Goal: Information Seeking & Learning: Learn about a topic

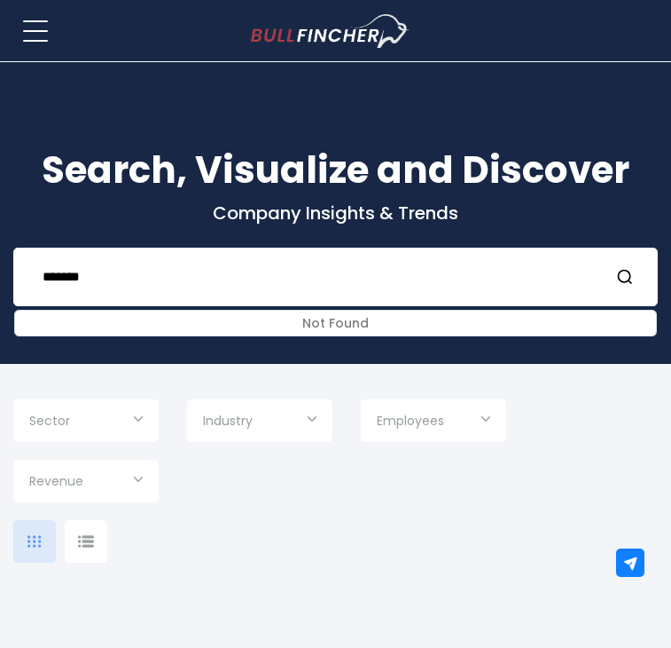
scroll to position [57, 0]
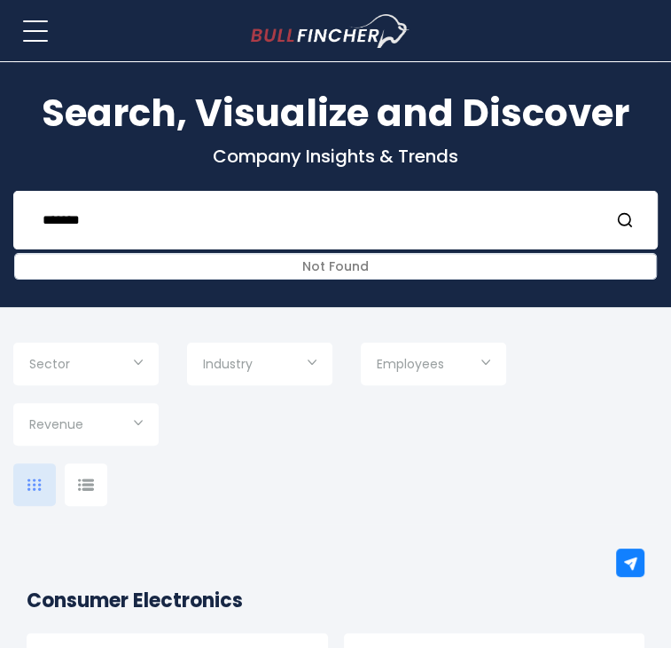
click at [0, 238] on html "Home Companies Ranking Blog Register Login Home" at bounding box center [335, 267] width 671 height 648
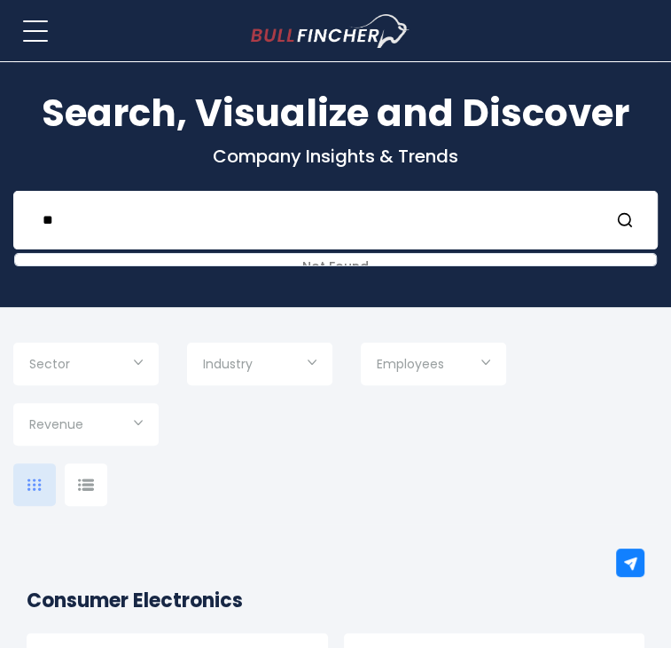
type input "*"
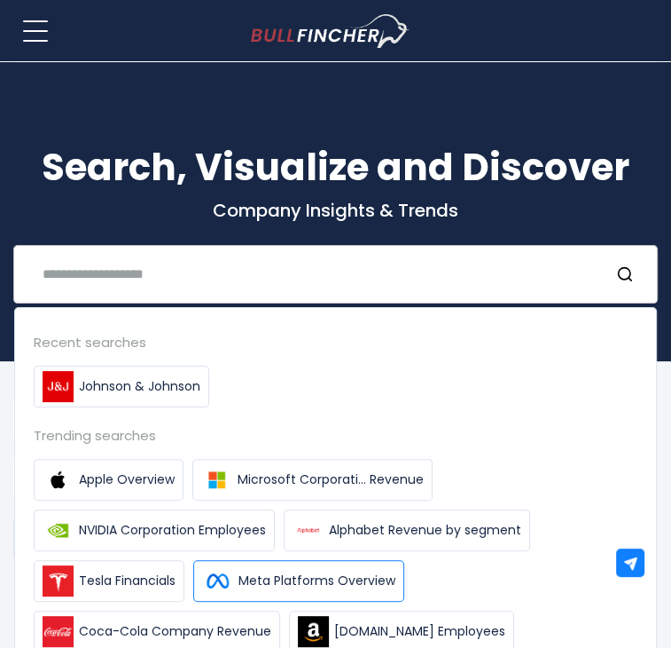
scroll to position [0, 0]
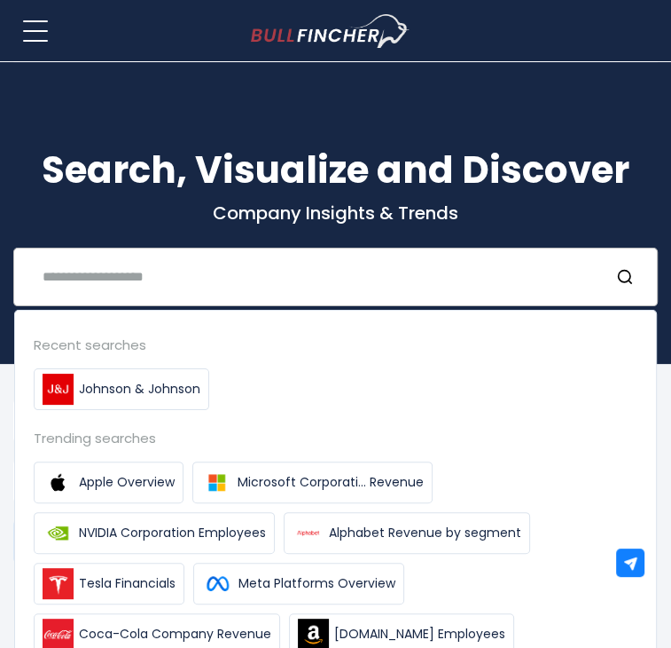
click at [391, 272] on input "text" at bounding box center [313, 276] width 563 height 33
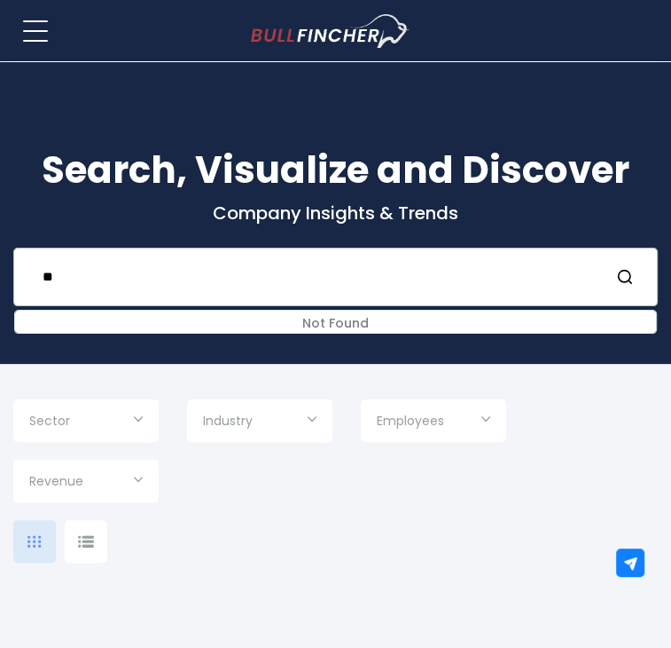
type input "*"
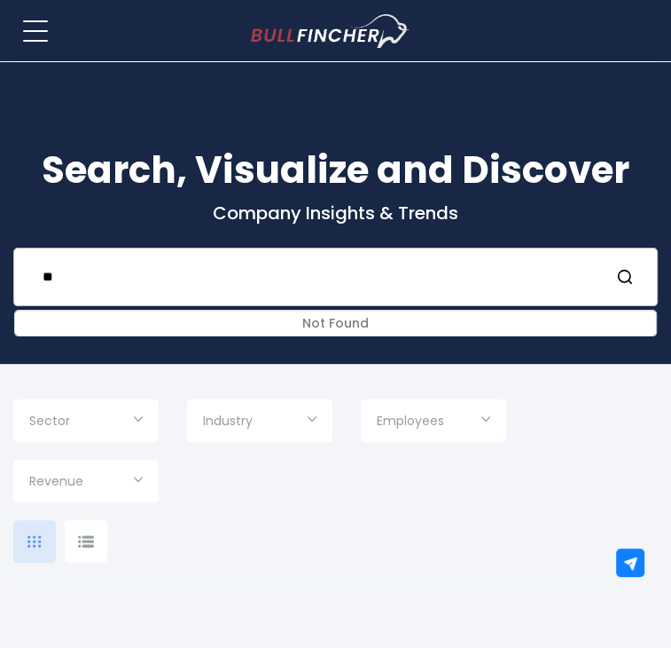
type input "*"
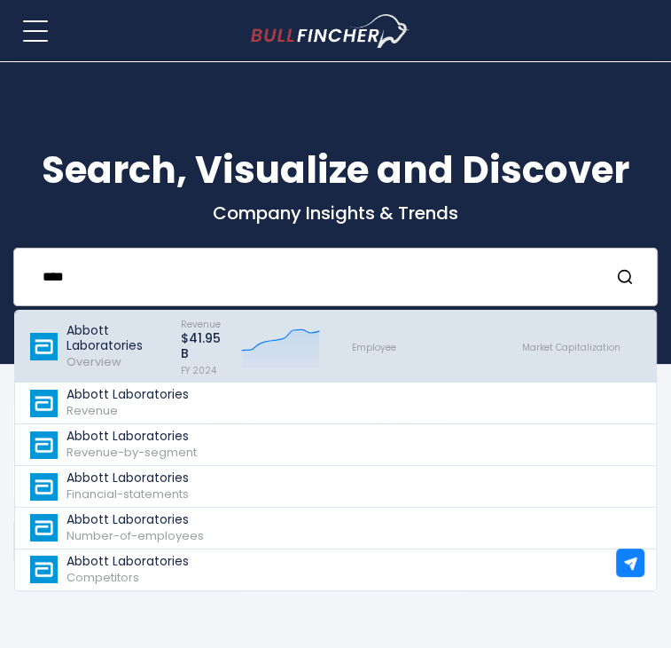
click at [264, 348] on icon "Created with Highcharts 12.1.2" at bounding box center [280, 346] width 79 height 44
type input "****"
click at [104, 333] on p "Abbott Laboratories" at bounding box center [116, 338] width 98 height 30
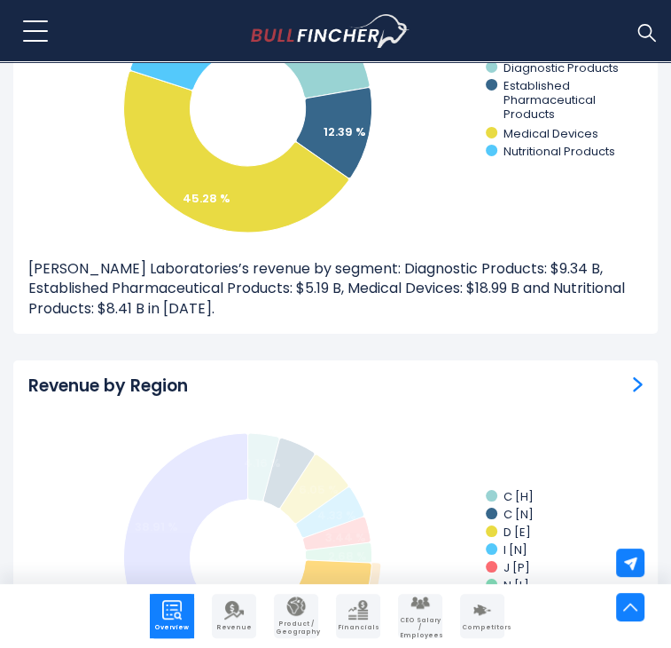
scroll to position [3071, 0]
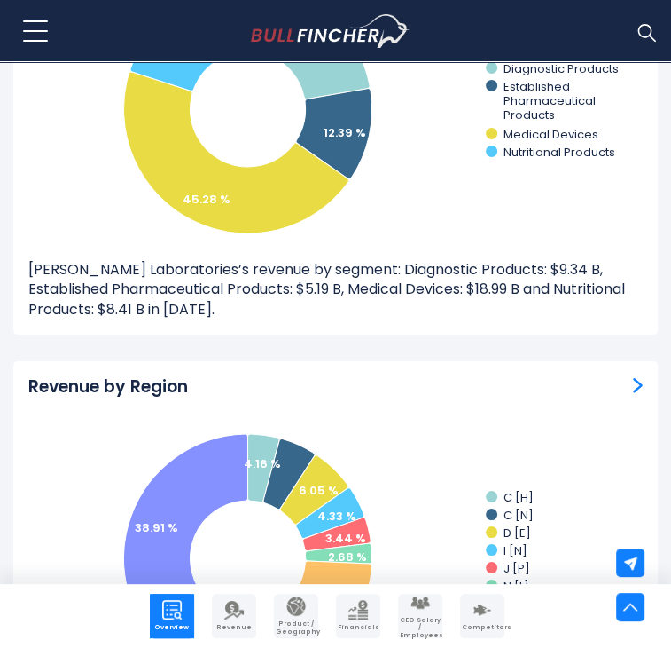
click at [633, 377] on img "Revenue by Region" at bounding box center [638, 385] width 10 height 16
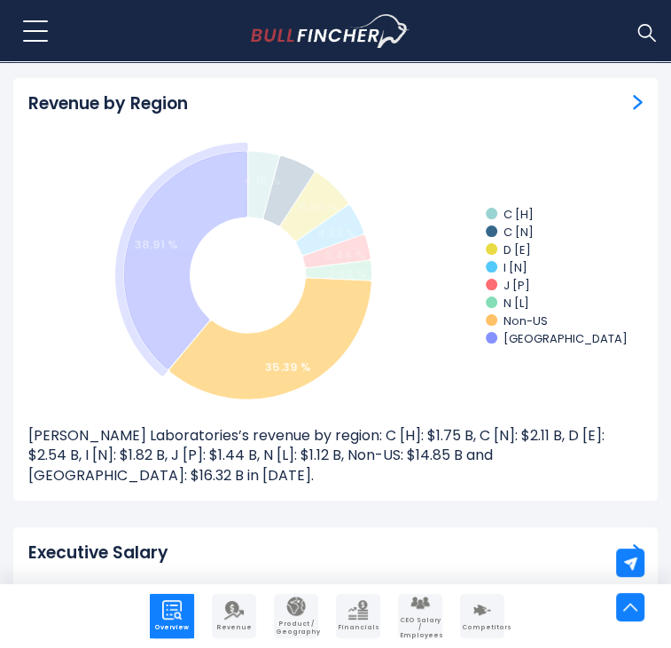
scroll to position [3463, 0]
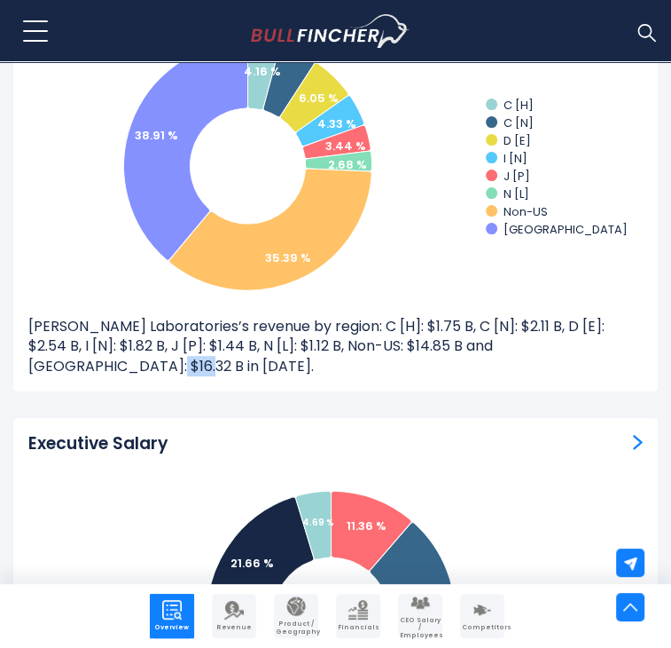
drag, startPoint x: 328, startPoint y: 317, endPoint x: 362, endPoint y: 318, distance: 33.7
click at [362, 318] on div "Revenue by Region Created with Highcharts 12.1.2 4.16 % 5.04 % 6.05 % 4.33 % 3.…" at bounding box center [335, 180] width 645 height 422
click at [363, 318] on div "Revenue by Region Created with Highcharts 12.1.2 4.16 % 5.04 % 6.05 % 4.33 % 3.…" at bounding box center [335, 180] width 645 height 422
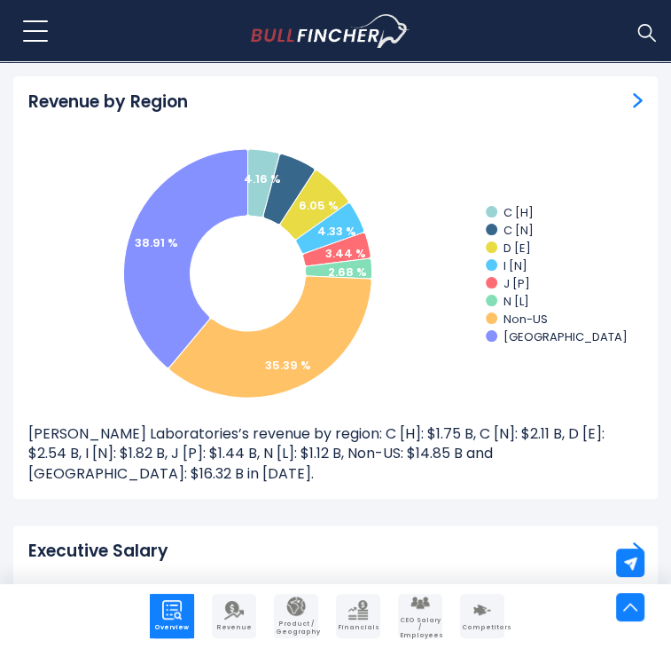
scroll to position [3349, 0]
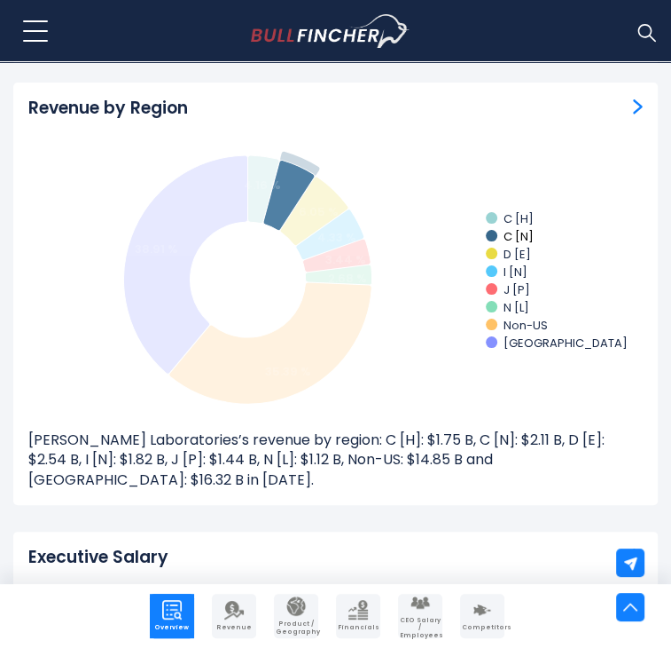
drag, startPoint x: 531, startPoint y: 192, endPoint x: 503, endPoint y: 196, distance: 28.6
click at [504, 228] on text "C [N]" at bounding box center [519, 236] width 30 height 17
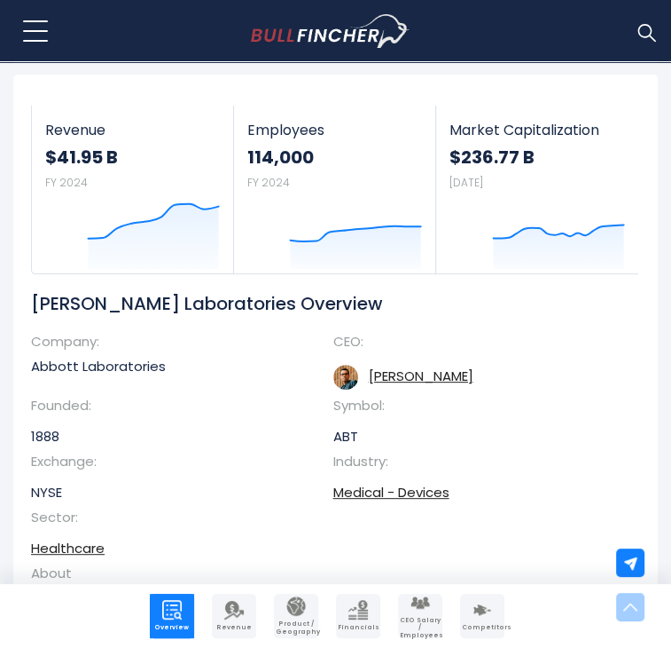
scroll to position [0, 0]
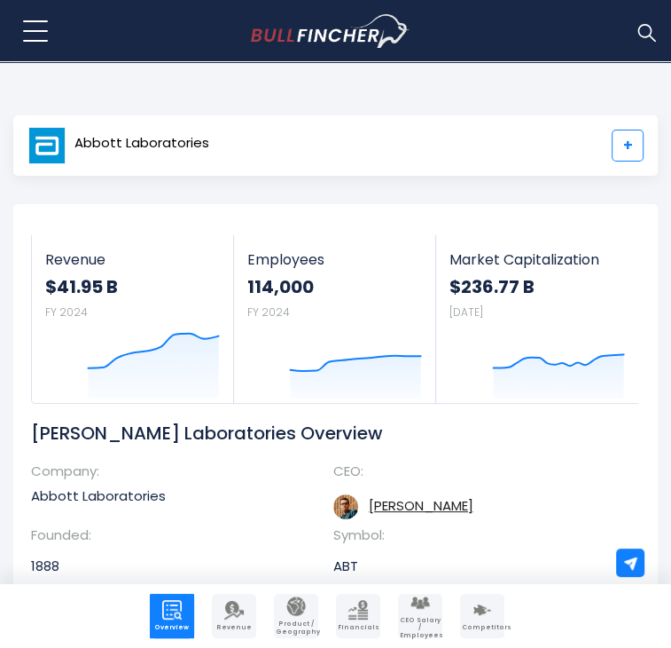
click at [615, 161] on link "+" at bounding box center [628, 146] width 32 height 32
click at [652, 34] on img at bounding box center [646, 31] width 23 height 23
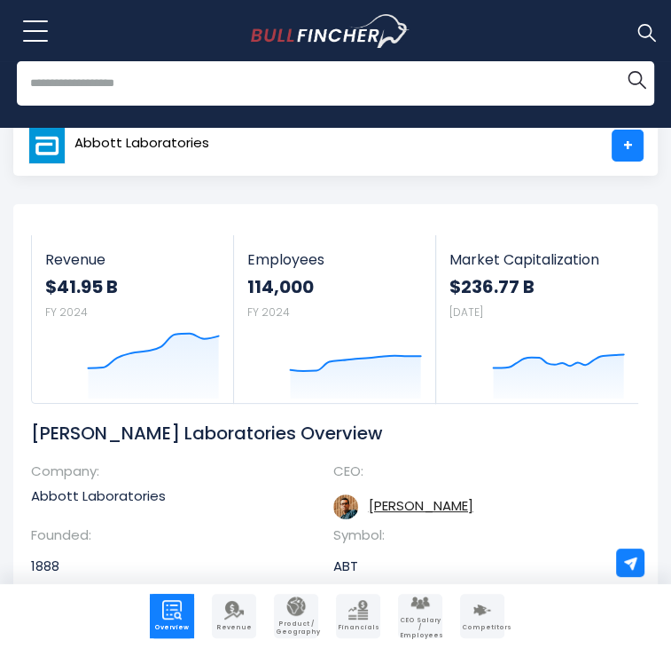
click at [167, 80] on input "search" at bounding box center [336, 83] width 638 height 44
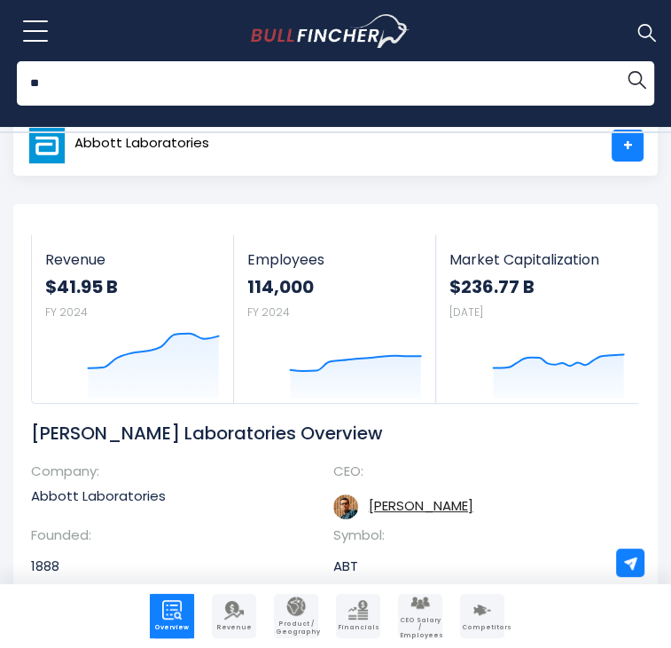
type input "*"
type input "*********"
click at [619, 61] on button "Search" at bounding box center [636, 78] width 35 height 35
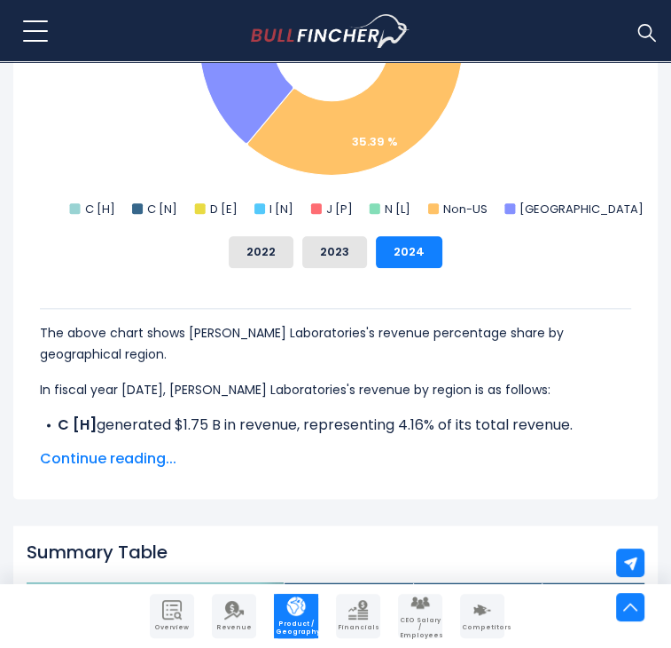
scroll to position [908, 0]
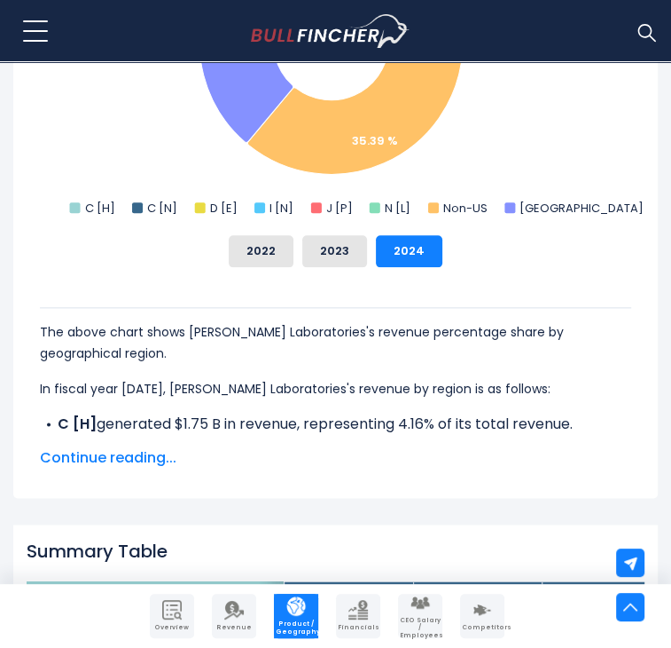
click at [166, 447] on span "Continue reading..." at bounding box center [336, 457] width 592 height 21
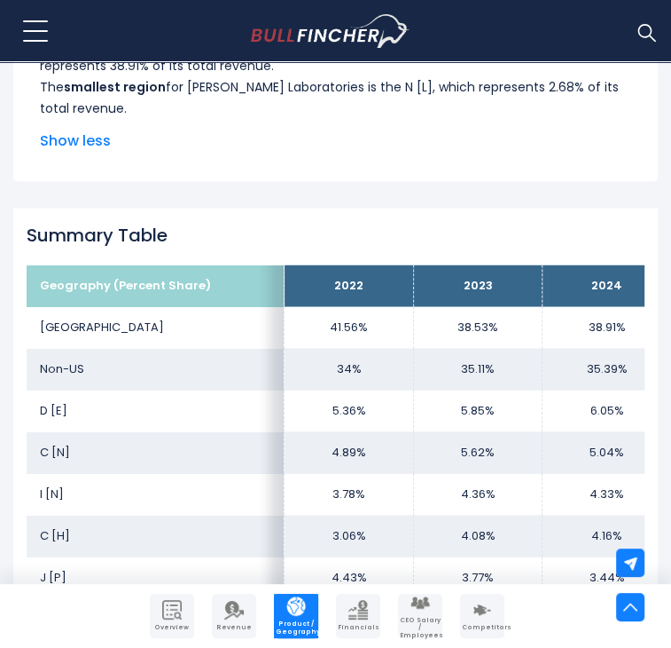
scroll to position [1504, 0]
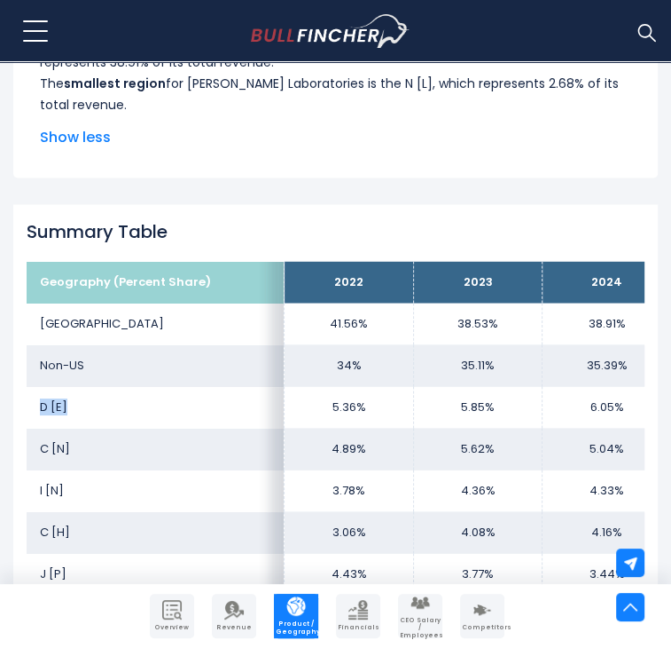
drag, startPoint x: 155, startPoint y: 368, endPoint x: 122, endPoint y: 363, distance: 33.2
click at [122, 386] on td "D [E]" at bounding box center [156, 407] width 258 height 42
copy td "D [E]"
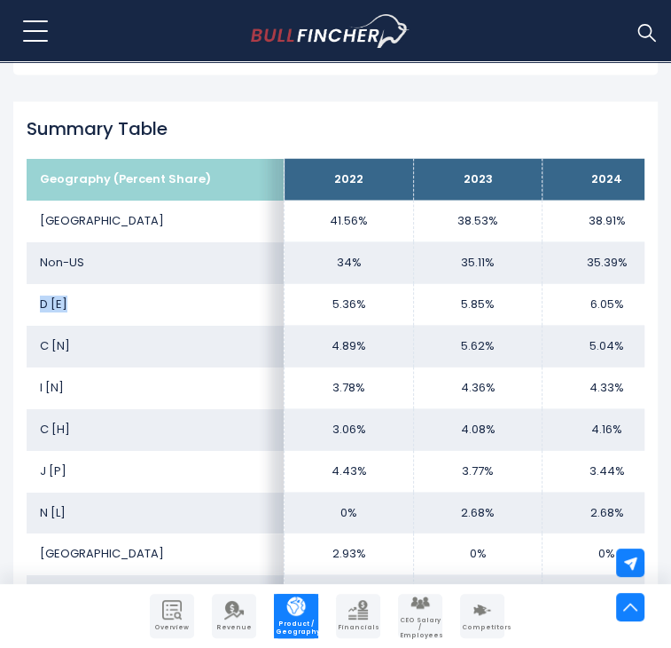
scroll to position [1603, 0]
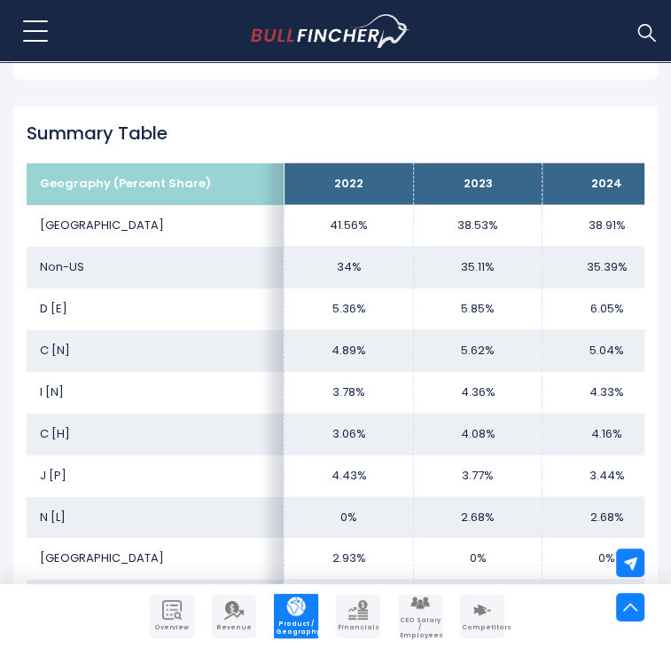
click at [182, 329] on td "C [N]" at bounding box center [156, 350] width 258 height 42
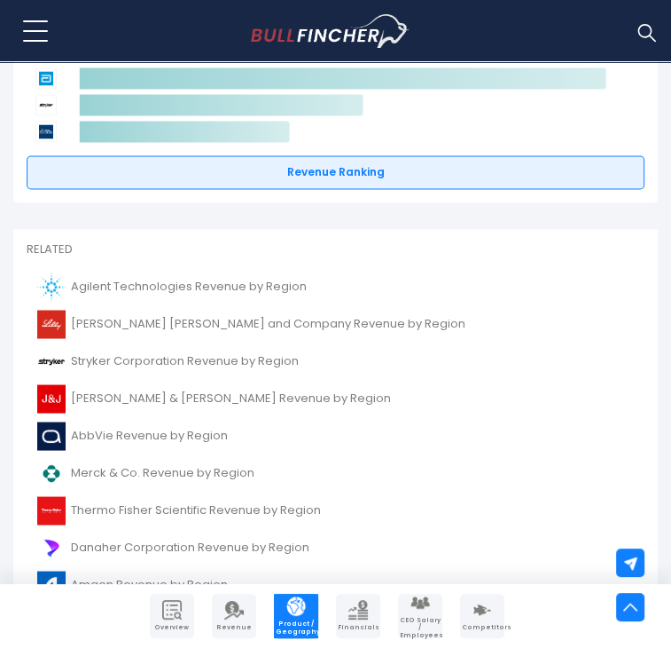
scroll to position [4751, 0]
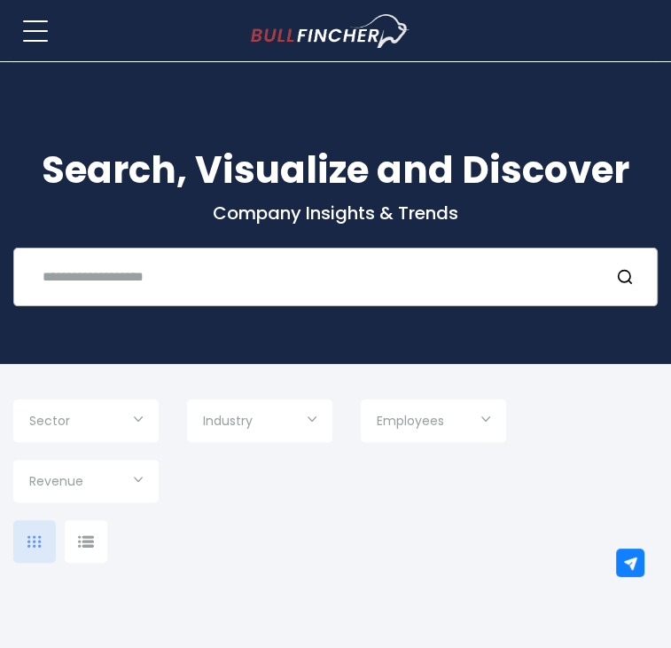
click at [177, 284] on input "text" at bounding box center [313, 276] width 563 height 33
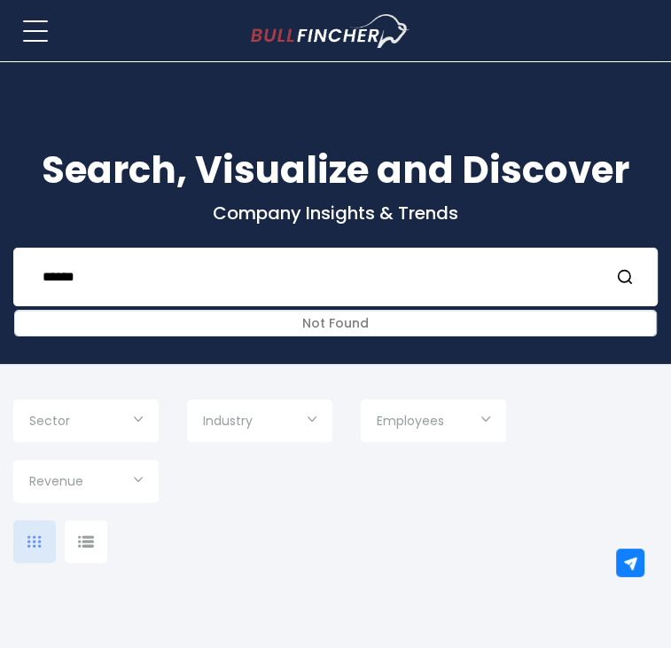
scroll to position [1, 0]
drag, startPoint x: 172, startPoint y: 271, endPoint x: -1, endPoint y: 294, distance: 174.5
click at [0, 294] on html "Home Companies Ranking Blog Register Login Home" at bounding box center [335, 324] width 671 height 648
type input "*******"
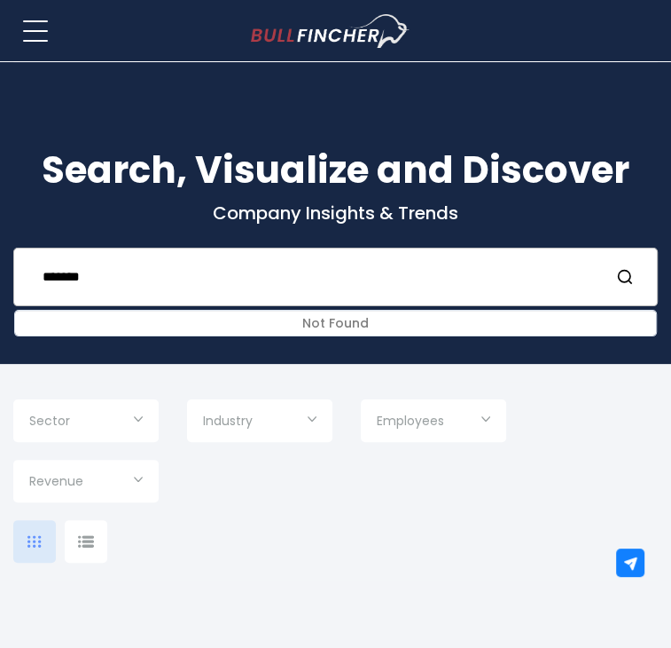
click at [316, 267] on input "*******" at bounding box center [313, 276] width 563 height 33
